Goal: Task Accomplishment & Management: Use online tool/utility

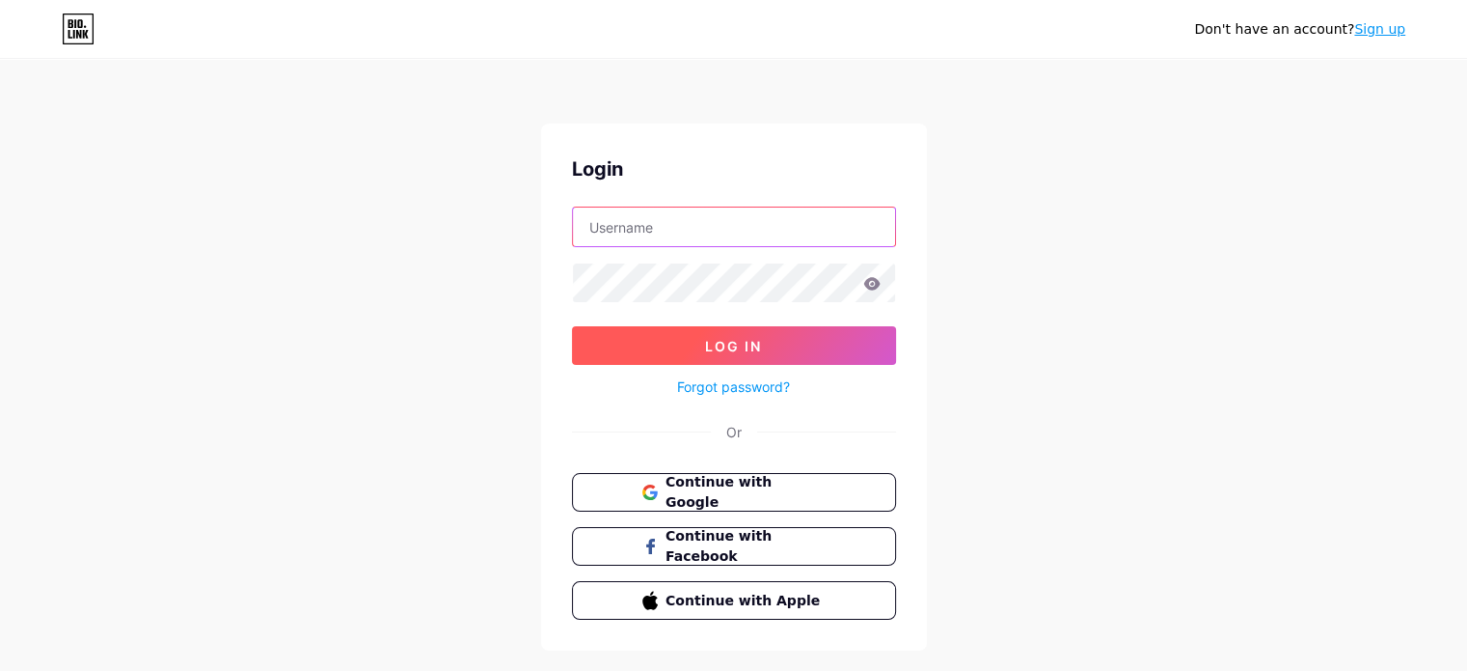
type input "[EMAIL_ADDRESS][DOMAIN_NAME]"
click at [760, 339] on span "Log In" at bounding box center [733, 346] width 57 height 16
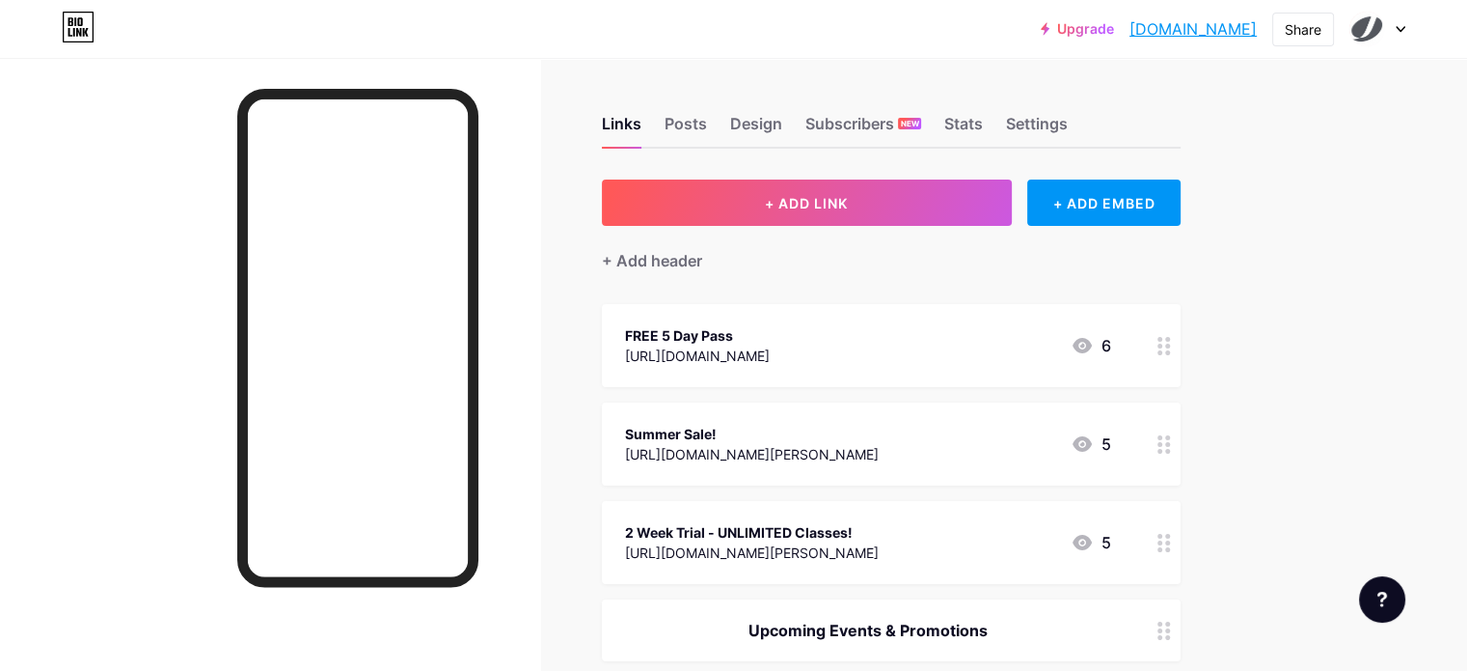
click at [770, 343] on div "FREE 5 Day Pass" at bounding box center [697, 335] width 145 height 20
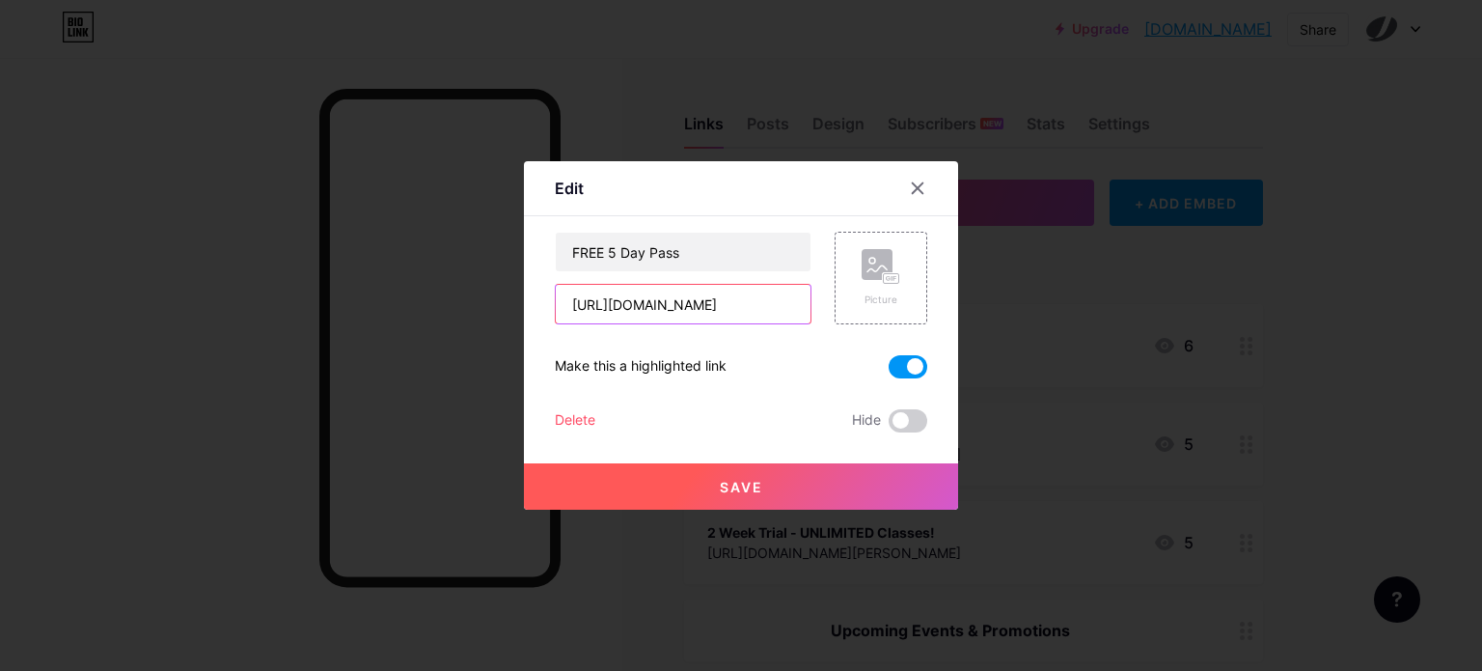
click at [677, 300] on input "[URL][DOMAIN_NAME]" at bounding box center [683, 304] width 255 height 39
click at [918, 184] on icon at bounding box center [917, 187] width 15 height 15
